Goal: Task Accomplishment & Management: Use online tool/utility

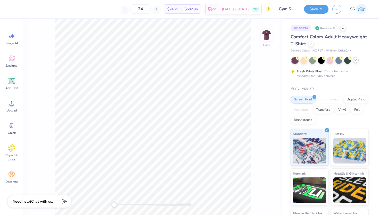
click at [357, 61] on icon at bounding box center [356, 60] width 4 height 4
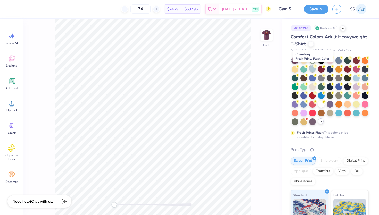
click at [314, 68] on circle at bounding box center [315, 66] width 4 height 4
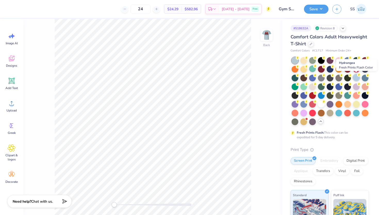
click at [358, 78] on div at bounding box center [356, 77] width 7 height 7
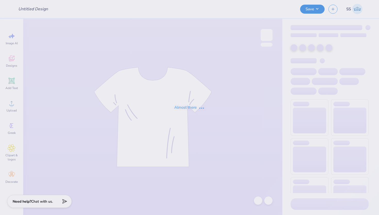
type input "Gym Shirt"
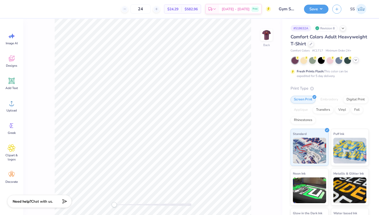
click at [354, 61] on icon at bounding box center [356, 60] width 4 height 4
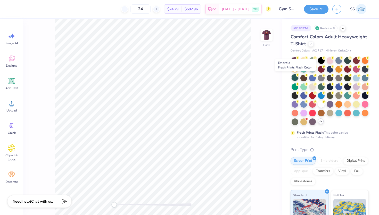
click at [294, 76] on div at bounding box center [295, 77] width 7 height 7
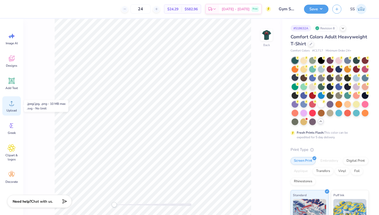
click at [10, 103] on icon at bounding box center [12, 103] width 8 height 8
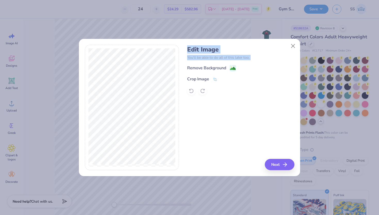
click at [171, 122] on div "Edit Image You’ll be able to do all of this later too. Remove Background Crop I…" at bounding box center [190, 108] width 210 height 126
click at [195, 81] on div "Crop Image" at bounding box center [198, 80] width 22 height 6
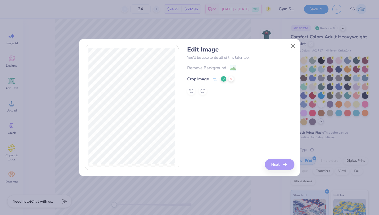
click at [222, 79] on button at bounding box center [223, 78] width 5 height 5
click at [223, 68] on div "Remove Background" at bounding box center [206, 68] width 39 height 6
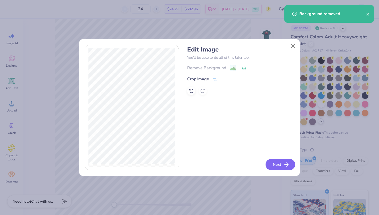
click at [279, 165] on button "Next" at bounding box center [281, 164] width 30 height 11
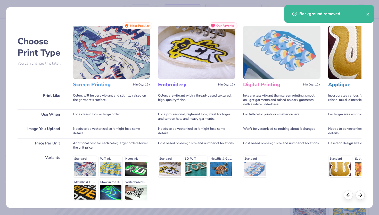
scroll to position [42, 0]
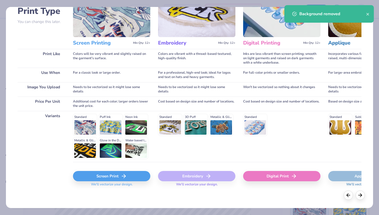
click at [97, 173] on div "Screen Print" at bounding box center [111, 176] width 77 height 10
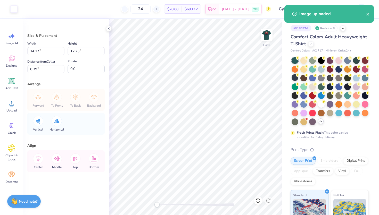
type input "4.38"
type input "3.78"
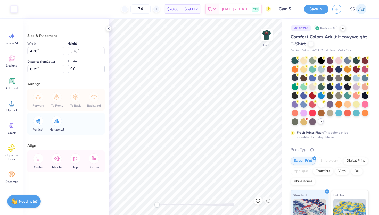
type input "1.93"
type input "1.67"
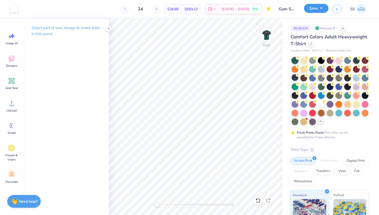
click at [316, 9] on button "Save" at bounding box center [316, 8] width 24 height 9
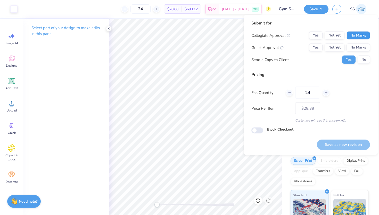
click at [348, 34] on button "No Marks" at bounding box center [357, 35] width 23 height 8
click at [355, 45] on button "No Marks" at bounding box center [357, 48] width 23 height 8
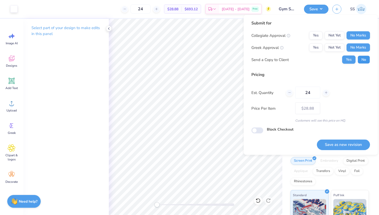
click at [362, 58] on button "No" at bounding box center [364, 60] width 12 height 8
click at [347, 145] on button "Save as new revision" at bounding box center [343, 144] width 53 height 11
type input "$28.88"
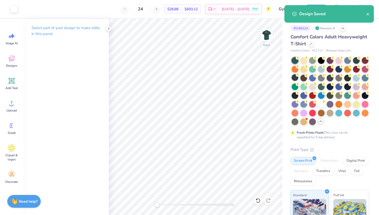
click at [370, 13] on div "Design Saved" at bounding box center [328, 14] width 89 height 18
click at [369, 13] on icon "close" at bounding box center [368, 14] width 4 height 4
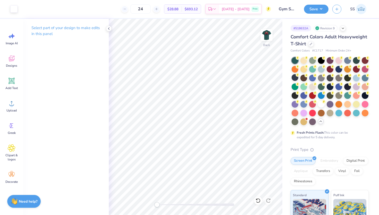
click at [320, 7] on div "Design Saved" at bounding box center [329, 15] width 92 height 23
click at [331, 60] on div at bounding box center [330, 60] width 7 height 7
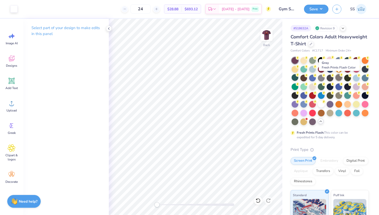
click at [340, 77] on div at bounding box center [338, 77] width 7 height 7
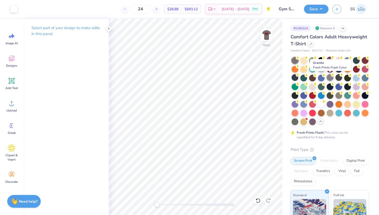
click at [333, 78] on div at bounding box center [330, 77] width 7 height 7
click at [318, 13] on div "Save" at bounding box center [316, 9] width 24 height 9
click at [317, 13] on div "Save" at bounding box center [316, 9] width 24 height 9
click at [319, 12] on button "Save" at bounding box center [316, 8] width 24 height 9
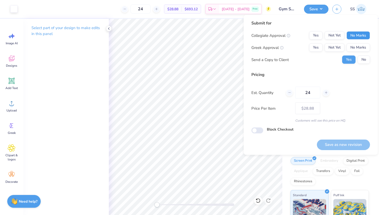
click at [351, 38] on button "No Marks" at bounding box center [357, 35] width 23 height 8
click at [355, 49] on button "No Marks" at bounding box center [357, 48] width 23 height 8
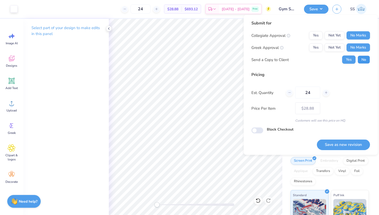
click at [361, 57] on button "No" at bounding box center [364, 60] width 12 height 8
click at [344, 148] on button "Save as new revision" at bounding box center [343, 144] width 53 height 11
type input "$28.88"
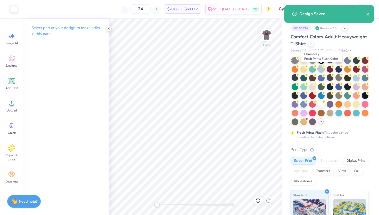
click at [319, 70] on div at bounding box center [321, 68] width 7 height 7
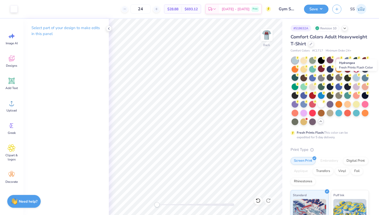
click at [355, 75] on div at bounding box center [356, 77] width 7 height 7
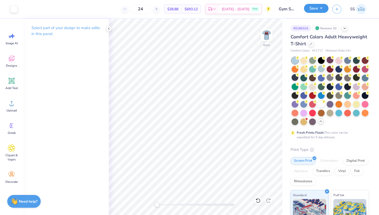
click at [319, 8] on button "Save" at bounding box center [316, 8] width 24 height 9
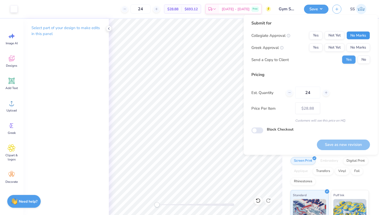
click at [352, 34] on button "No Marks" at bounding box center [357, 35] width 23 height 8
click at [359, 51] on button "No Marks" at bounding box center [357, 48] width 23 height 8
click at [367, 64] on div "Submit for Collegiate Approval Yes Not Yet No Marks Greek Approval Yes Not Yet …" at bounding box center [310, 44] width 119 height 48
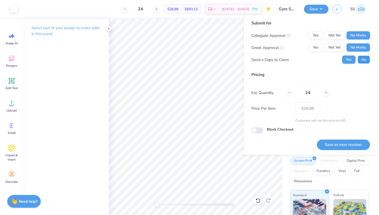
click at [365, 62] on button "No" at bounding box center [364, 60] width 12 height 8
click at [333, 144] on button "Save as new revision" at bounding box center [343, 144] width 53 height 11
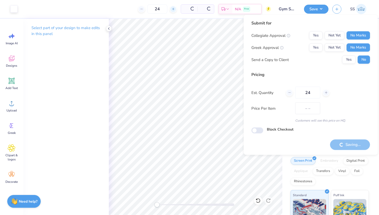
type input "$28.88"
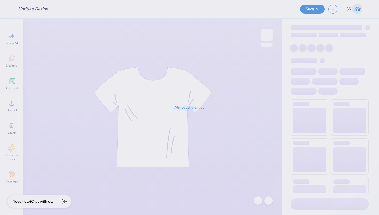
type input "poker recruitment"
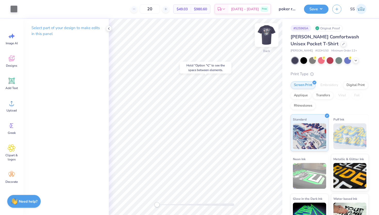
click at [263, 30] on img at bounding box center [266, 35] width 21 height 21
click at [270, 39] on img at bounding box center [266, 35] width 21 height 21
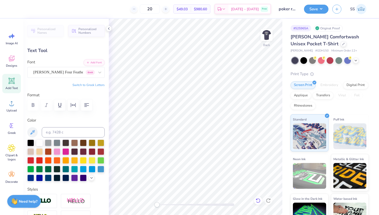
click at [260, 200] on icon at bounding box center [258, 200] width 4 height 5
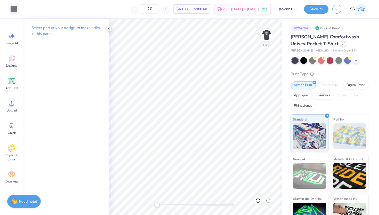
click at [342, 42] on icon at bounding box center [343, 43] width 3 height 3
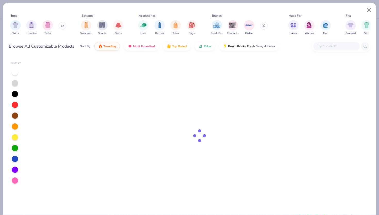
click at [338, 48] on input "text" at bounding box center [336, 46] width 40 height 6
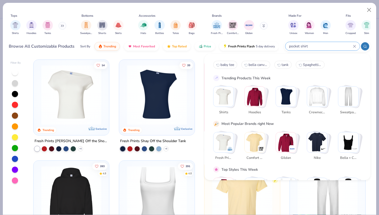
type input "pocket shirt"
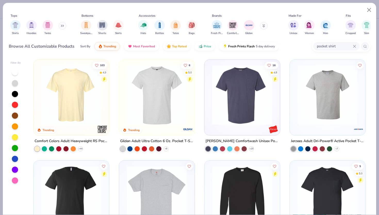
click at [130, 93] on img at bounding box center [156, 95] width 65 height 60
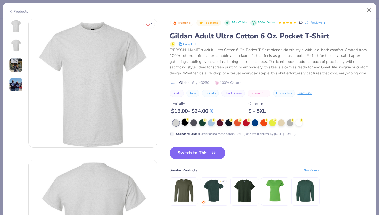
click at [182, 121] on div at bounding box center [184, 122] width 7 height 7
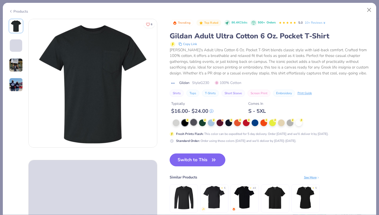
click at [194, 123] on div at bounding box center [193, 122] width 7 height 7
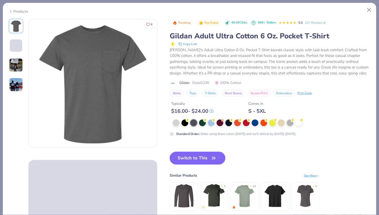
click at [206, 123] on div at bounding box center [272, 123] width 198 height 7
click at [217, 123] on div at bounding box center [220, 122] width 7 height 7
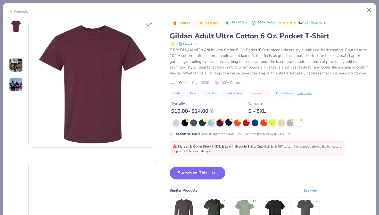
click at [232, 124] on div at bounding box center [228, 122] width 7 height 7
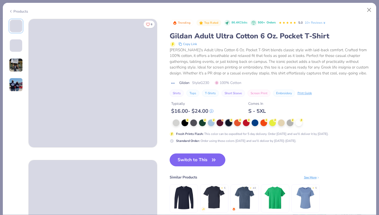
click at [17, 8] on div "Products" at bounding box center [189, 9] width 373 height 13
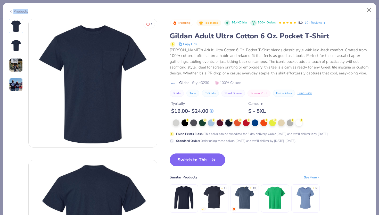
click at [17, 8] on div "Products" at bounding box center [189, 9] width 373 height 13
click at [195, 164] on button "Switch to This" at bounding box center [198, 160] width 56 height 13
click at [194, 157] on button "Switch to This" at bounding box center [198, 160] width 56 height 13
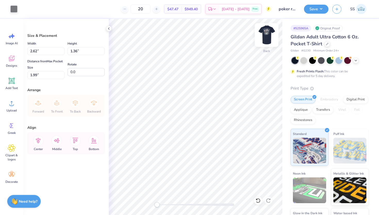
type input "0.89"
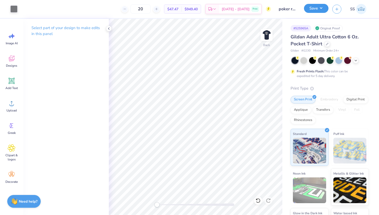
click at [319, 12] on button "Save" at bounding box center [316, 8] width 24 height 9
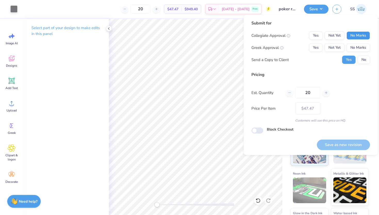
click at [370, 34] on button "No Marks" at bounding box center [357, 35] width 23 height 8
click at [364, 47] on button "No Marks" at bounding box center [357, 48] width 23 height 8
click at [368, 67] on div "Submit for Collegiate Approval Yes Not Yet No Marks Greek Approval Yes Not Yet …" at bounding box center [310, 44] width 119 height 48
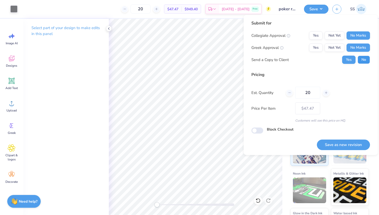
click at [367, 64] on button "No" at bounding box center [364, 60] width 12 height 8
click at [337, 145] on button "Save as new revision" at bounding box center [343, 145] width 53 height 11
type input "$47.47"
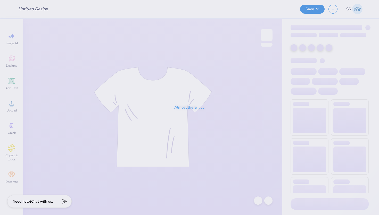
type input "Gym Shirt"
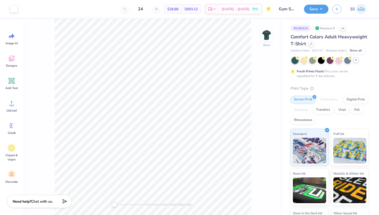
click at [357, 60] on icon at bounding box center [356, 60] width 4 height 4
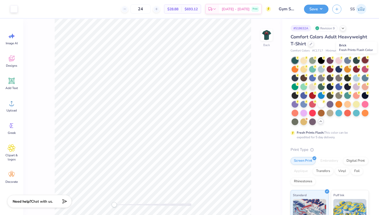
click at [363, 61] on div at bounding box center [365, 60] width 7 height 7
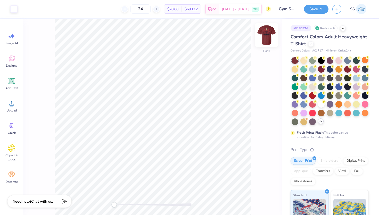
click at [270, 34] on img at bounding box center [266, 35] width 21 height 21
click at [349, 71] on div at bounding box center [347, 68] width 7 height 7
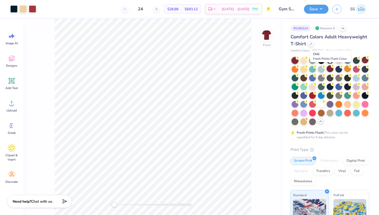
click at [328, 68] on div at bounding box center [330, 68] width 7 height 7
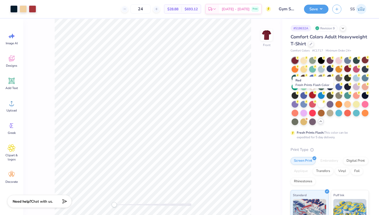
click at [314, 95] on div at bounding box center [312, 95] width 7 height 7
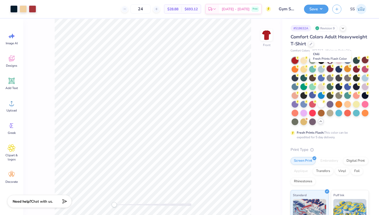
click at [333, 68] on div at bounding box center [330, 68] width 7 height 7
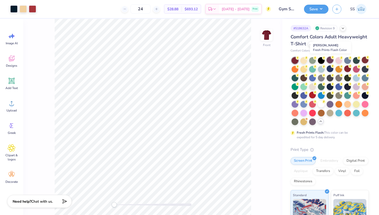
click at [330, 60] on div at bounding box center [330, 60] width 7 height 7
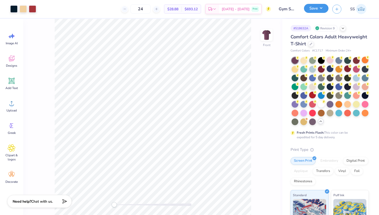
click at [320, 10] on button "Save" at bounding box center [316, 8] width 24 height 9
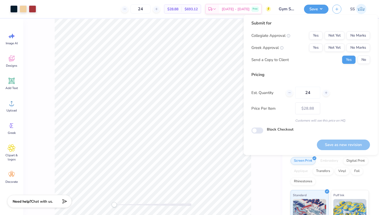
click at [355, 31] on div "Submit for Collegiate Approval Yes Not Yet No Marks Greek Approval Yes Not Yet …" at bounding box center [310, 44] width 119 height 48
click at [356, 35] on button "No Marks" at bounding box center [357, 35] width 23 height 8
click at [359, 45] on button "No Marks" at bounding box center [357, 48] width 23 height 8
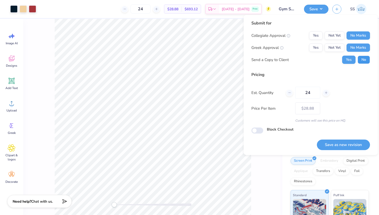
click at [363, 57] on button "No" at bounding box center [364, 60] width 12 height 8
click at [332, 144] on button "Save as new revision" at bounding box center [343, 145] width 53 height 11
type input "$28.88"
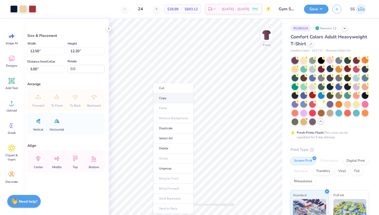
click at [166, 98] on li "Copy" at bounding box center [173, 98] width 40 height 10
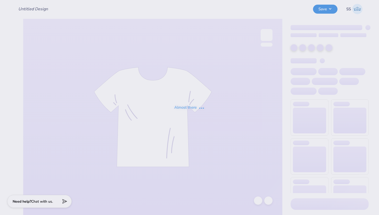
type input "Gym Shirt"
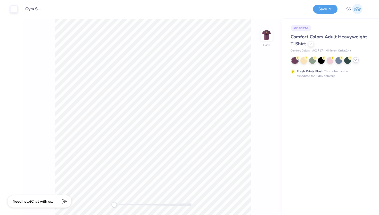
click at [355, 60] on icon at bounding box center [356, 60] width 4 height 4
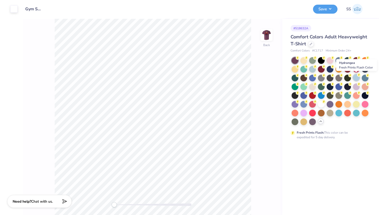
click at [358, 78] on div at bounding box center [356, 77] width 7 height 7
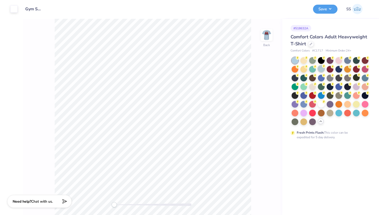
click at [325, 70] on div at bounding box center [330, 91] width 77 height 68
click at [323, 69] on div at bounding box center [321, 68] width 7 height 7
click at [358, 76] on icon at bounding box center [359, 75] width 4 height 4
click at [320, 12] on button "Save" at bounding box center [325, 8] width 24 height 9
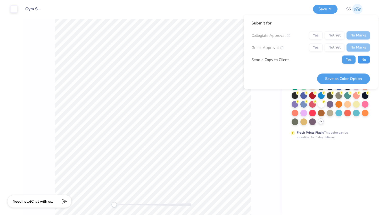
click at [359, 61] on button "No" at bounding box center [364, 60] width 12 height 8
click at [351, 73] on button "Save as Color Option" at bounding box center [343, 78] width 53 height 11
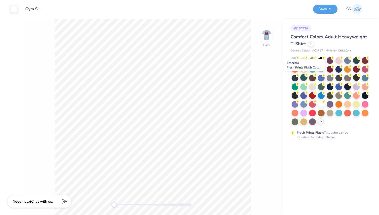
click at [303, 80] on div at bounding box center [303, 77] width 7 height 7
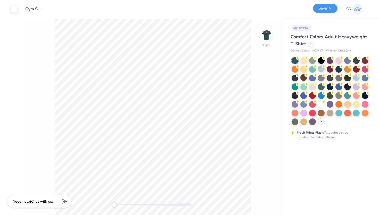
click at [324, 12] on button "Save" at bounding box center [325, 8] width 24 height 9
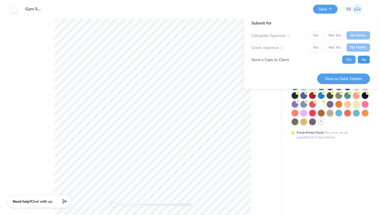
click at [362, 59] on button "No" at bounding box center [364, 60] width 12 height 8
click at [356, 75] on button "Save as Color Option" at bounding box center [343, 78] width 53 height 11
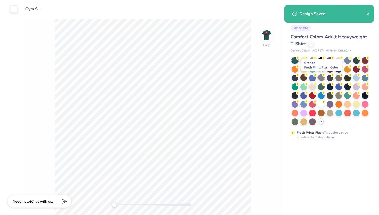
click at [320, 75] on div at bounding box center [321, 77] width 7 height 7
click at [273, 15] on div "Design Title Gym Shirt" at bounding box center [165, 9] width 288 height 18
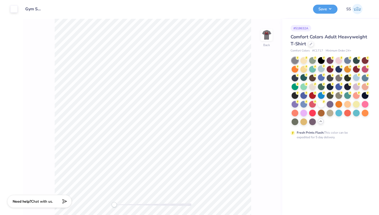
click at [332, 6] on div "Design Saved" at bounding box center [329, 5] width 92 height 2
click at [332, 9] on button "Save" at bounding box center [325, 8] width 24 height 9
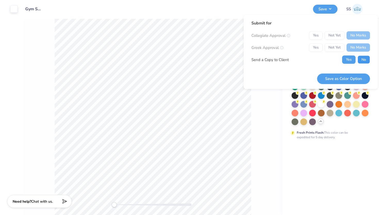
click at [362, 57] on button "No" at bounding box center [364, 60] width 12 height 8
click at [357, 78] on button "Save as Color Option" at bounding box center [343, 78] width 53 height 11
